Goal: Task Accomplishment & Management: Use online tool/utility

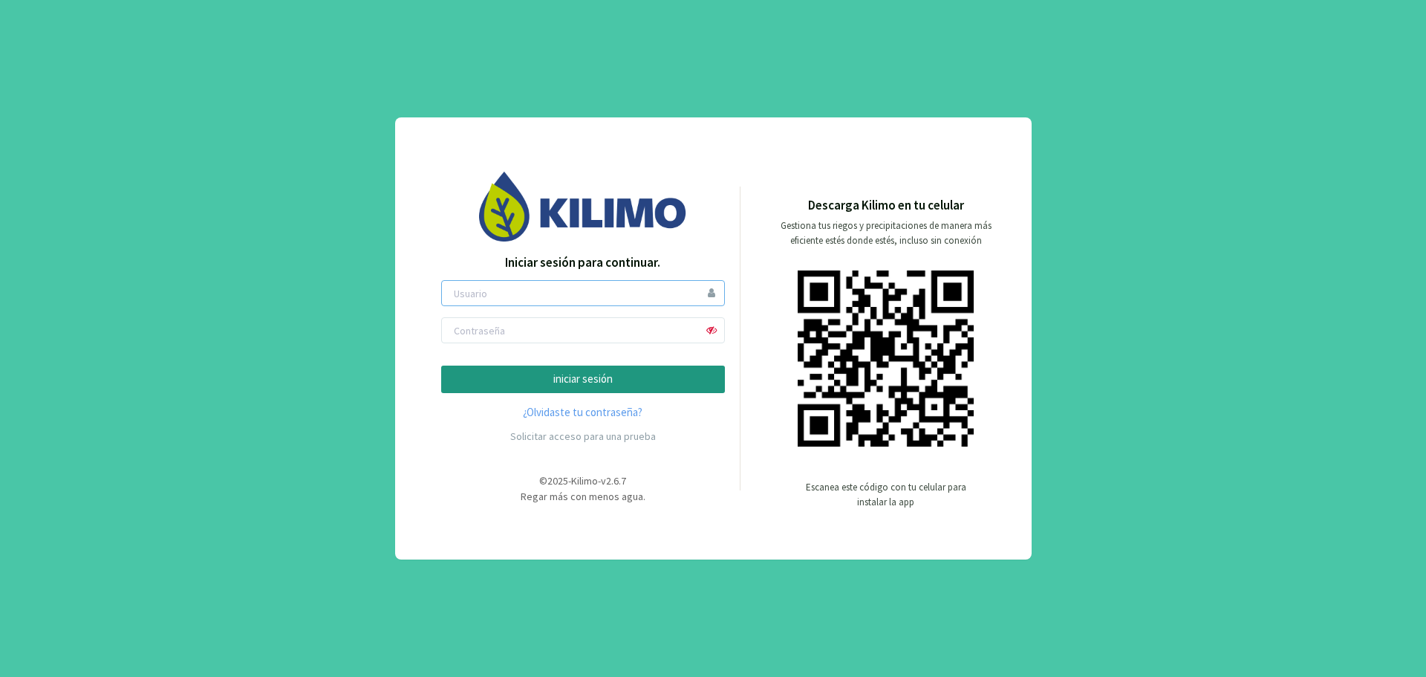
click at [538, 291] on input "email" at bounding box center [583, 293] width 284 height 26
click at [599, 293] on input "nestor.gonzalez.pr@gmail.com" at bounding box center [583, 293] width 284 height 26
type input "n"
click at [510, 304] on input "email" at bounding box center [583, 293] width 284 height 26
click at [444, 350] on form "iniciar sesión" at bounding box center [583, 336] width 284 height 113
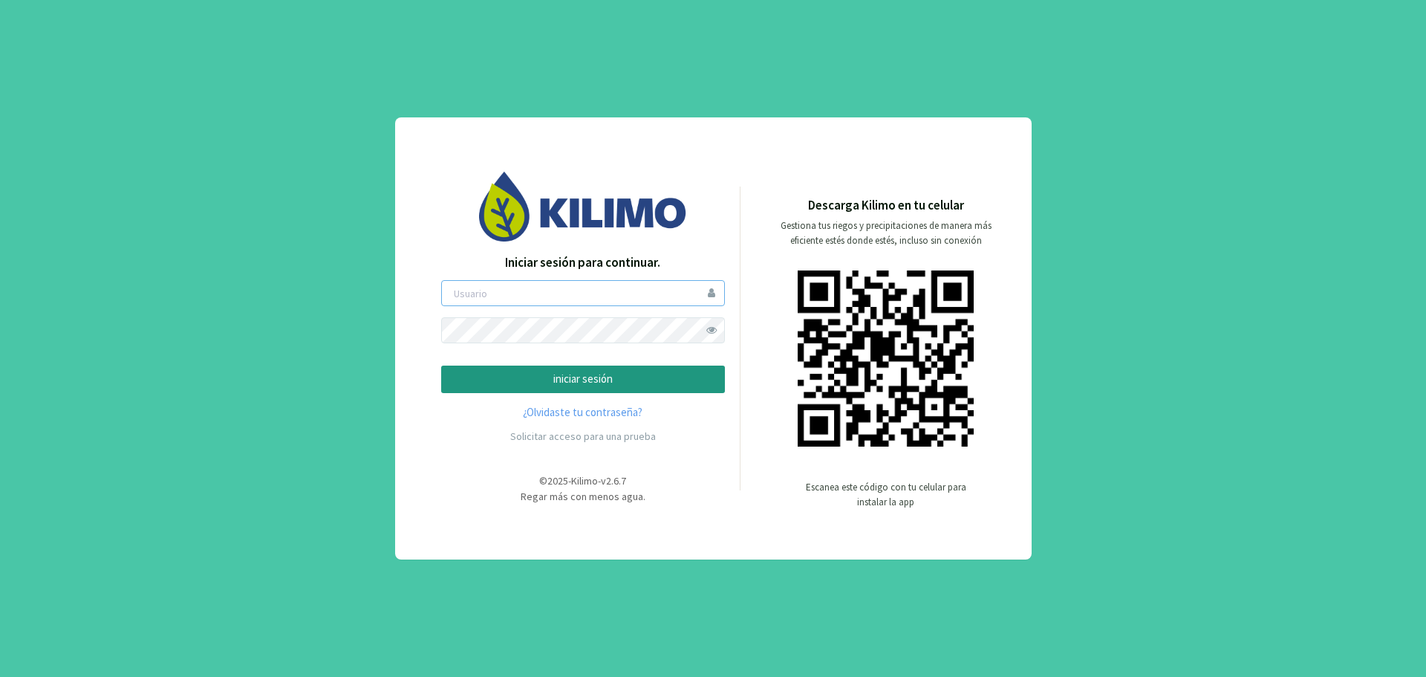
type input "[EMAIL_ADDRESS][DOMAIN_NAME]"
click at [611, 382] on p "iniciar sesión" at bounding box center [583, 379] width 258 height 17
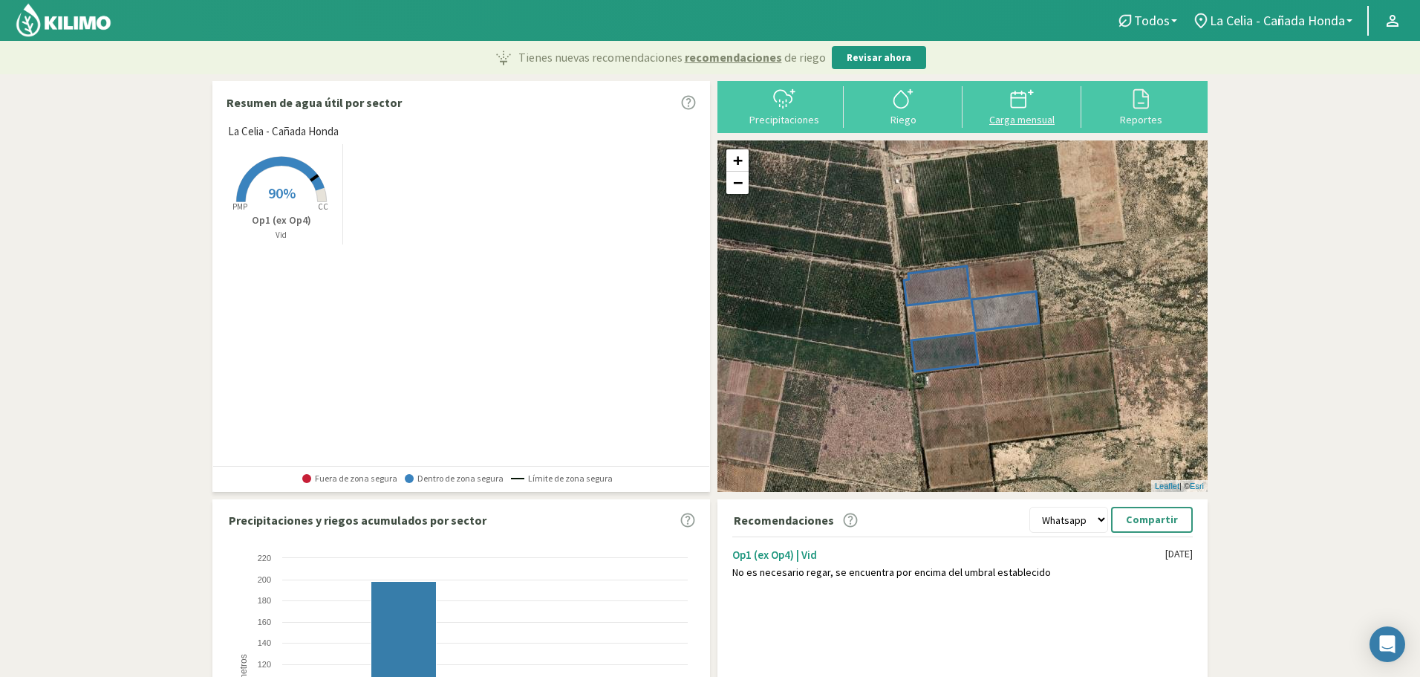
click at [1019, 111] on svg-icon at bounding box center [1022, 106] width 24 height 13
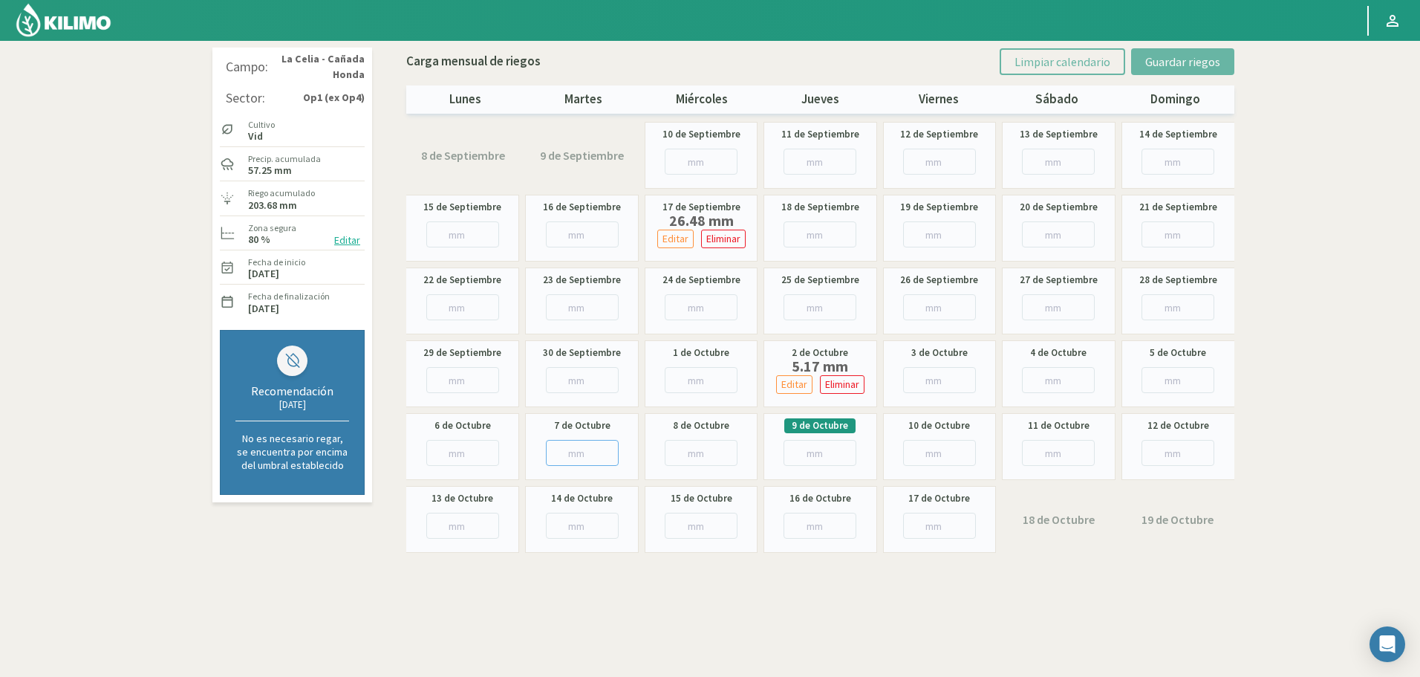
click at [563, 447] on input "number" at bounding box center [582, 453] width 73 height 26
type input "14"
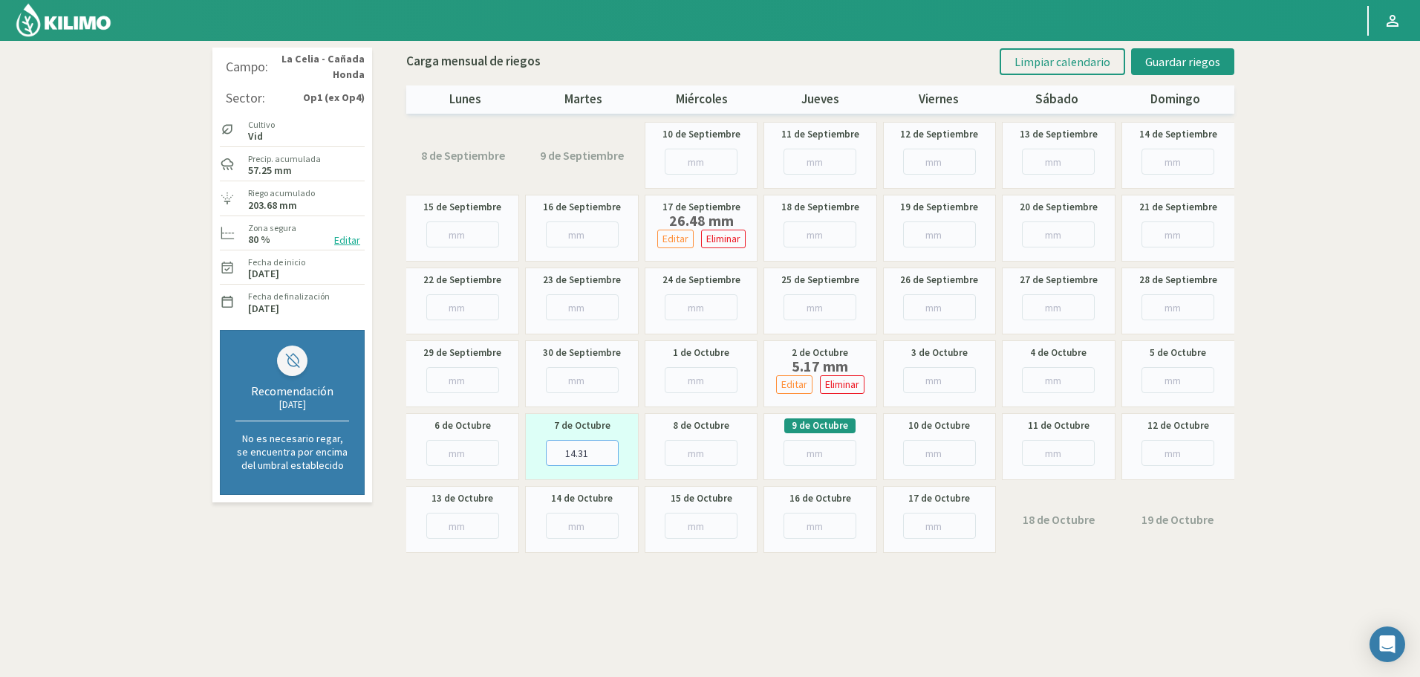
type input "14.31"
click at [1265, 236] on section "Campo: [GEOGRAPHIC_DATA][PERSON_NAME] - Cañada Honda Sector: Op1 (ex Op4) Culti…" at bounding box center [710, 379] width 1420 height 677
click at [1200, 63] on span "Guardar riegos" at bounding box center [1182, 61] width 75 height 15
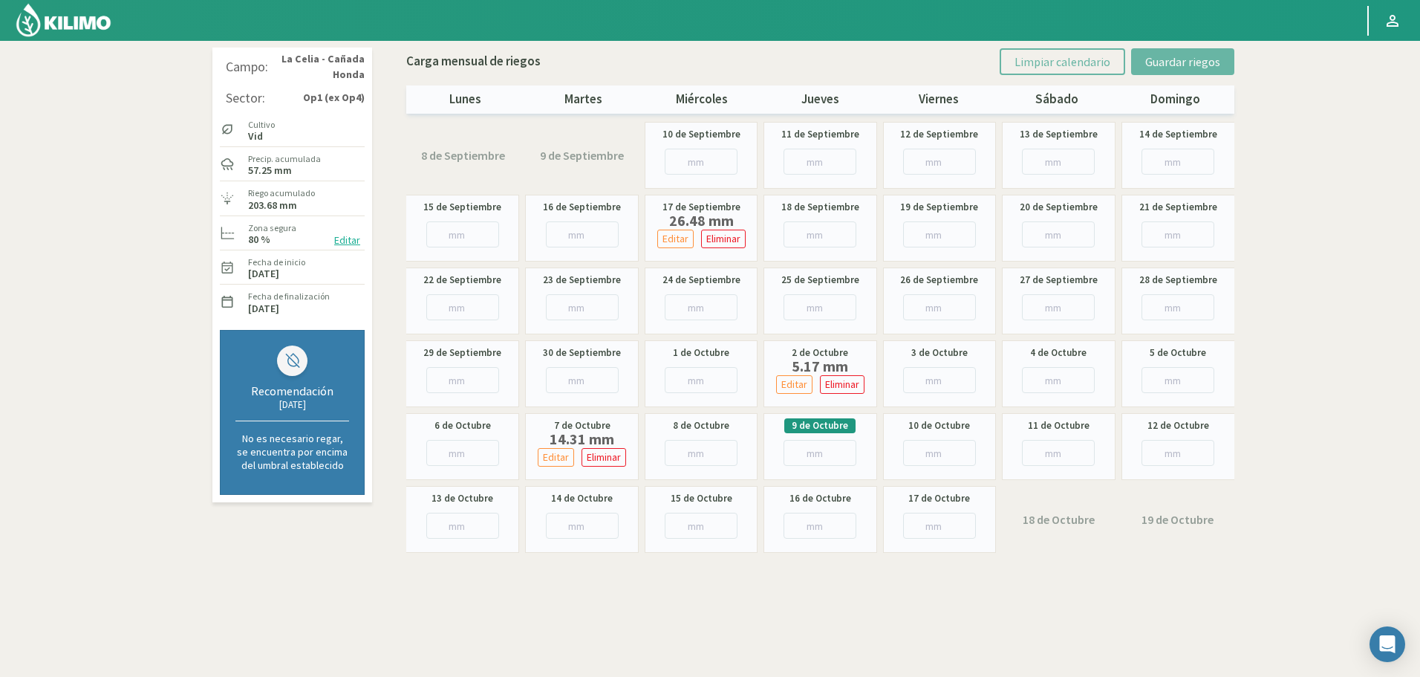
click at [69, 28] on img at bounding box center [63, 20] width 97 height 36
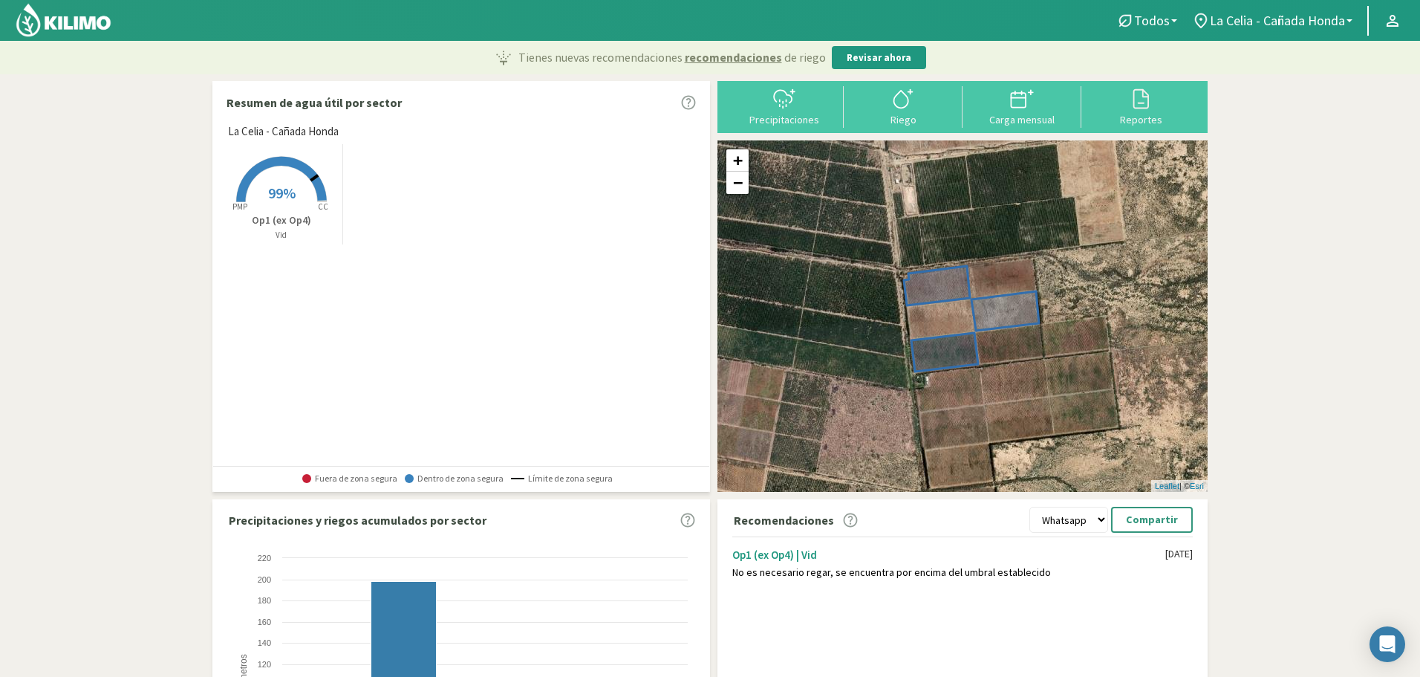
click at [284, 196] on span "99%" at bounding box center [281, 192] width 27 height 19
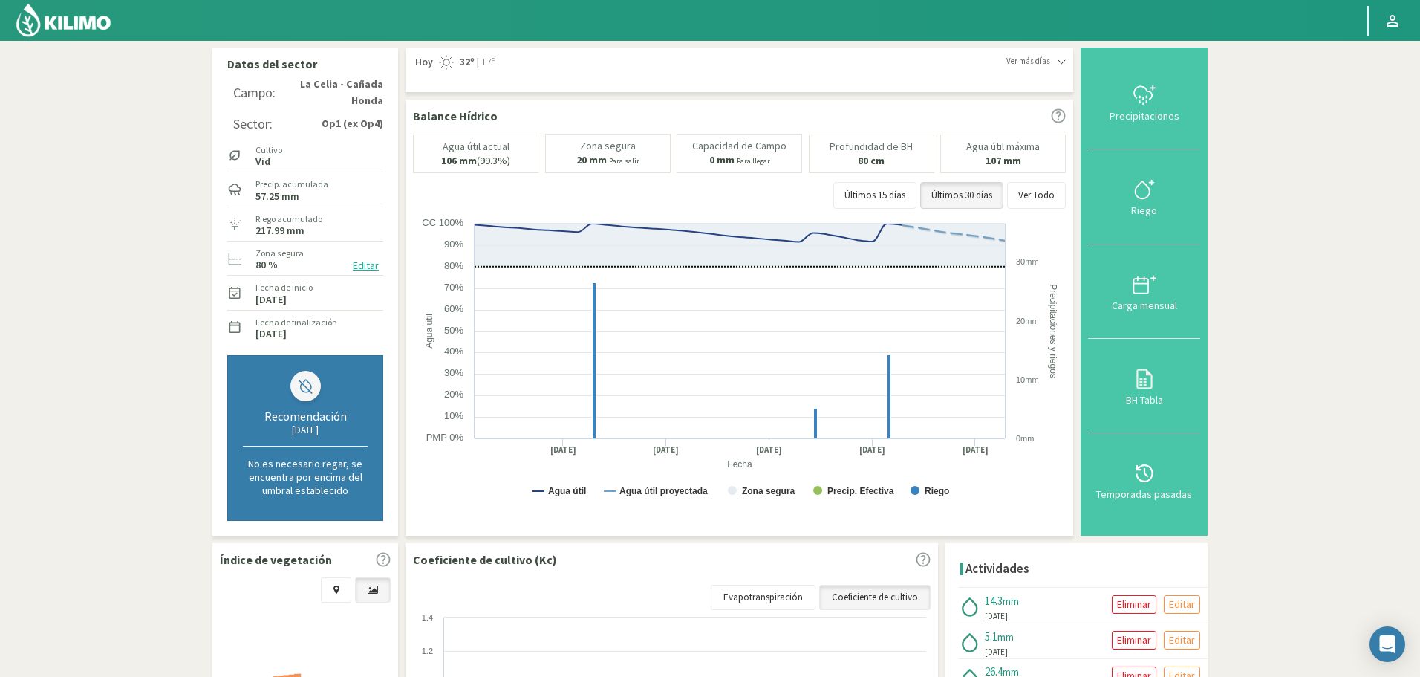
scroll to position [297, 0]
